Goal: Register for event/course

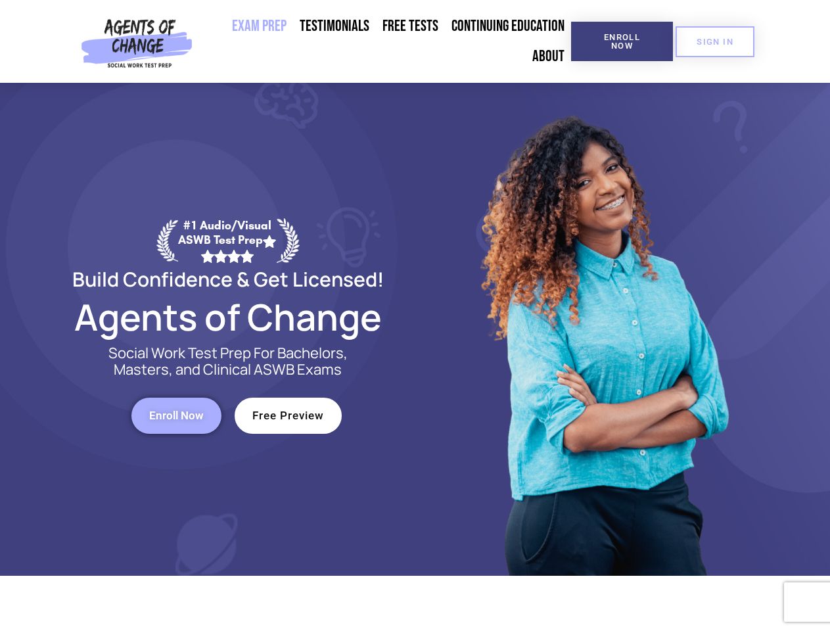
click at [416, 316] on div at bounding box center [603, 329] width 375 height 493
click at [622, 41] on span "Enroll Now" at bounding box center [622, 41] width 60 height 17
click at [715, 41] on span "SIGN IN" at bounding box center [715, 41] width 37 height 9
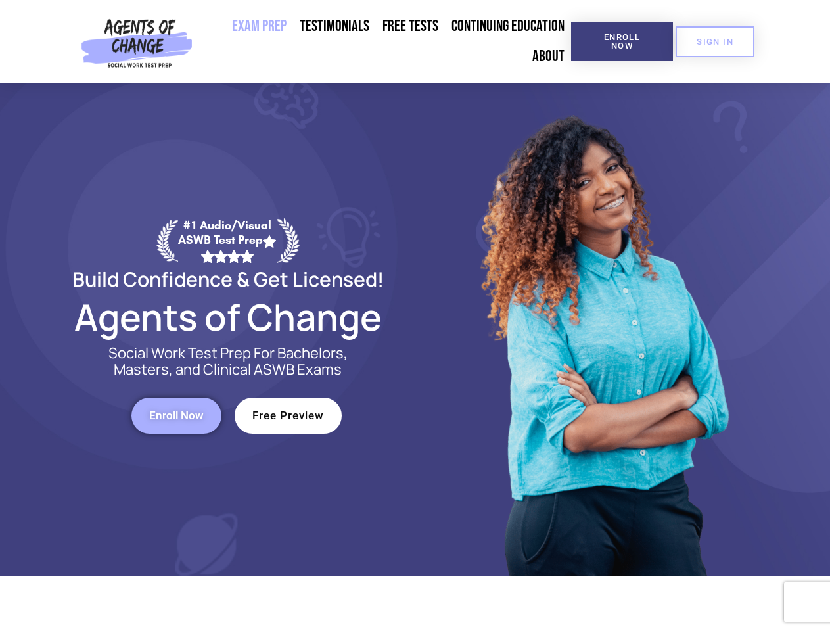
click at [176, 416] on span "Enroll Now" at bounding box center [176, 415] width 55 height 11
click at [288, 416] on span "Free Preview" at bounding box center [288, 415] width 72 height 11
